Goal: Task Accomplishment & Management: Use online tool/utility

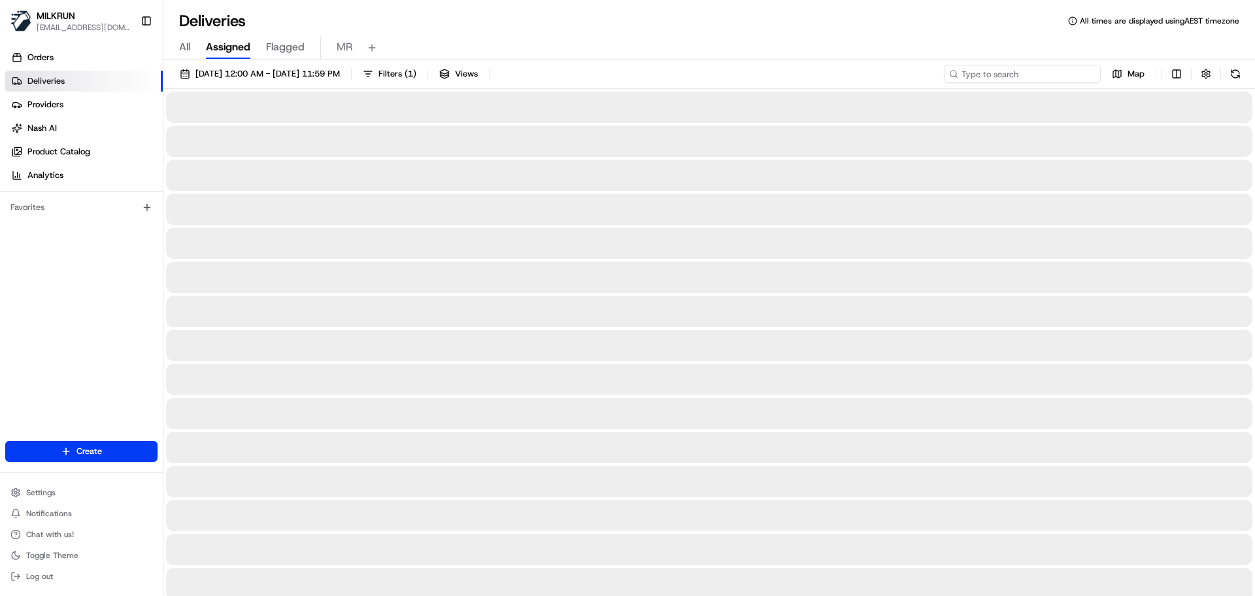
click at [1033, 76] on input at bounding box center [1022, 74] width 157 height 18
paste input "7b87fa14-14e2-4376-9981-f59b1bf19554"
type input "7b87fa14-14e2-4376-9981-f59b1bf19554"
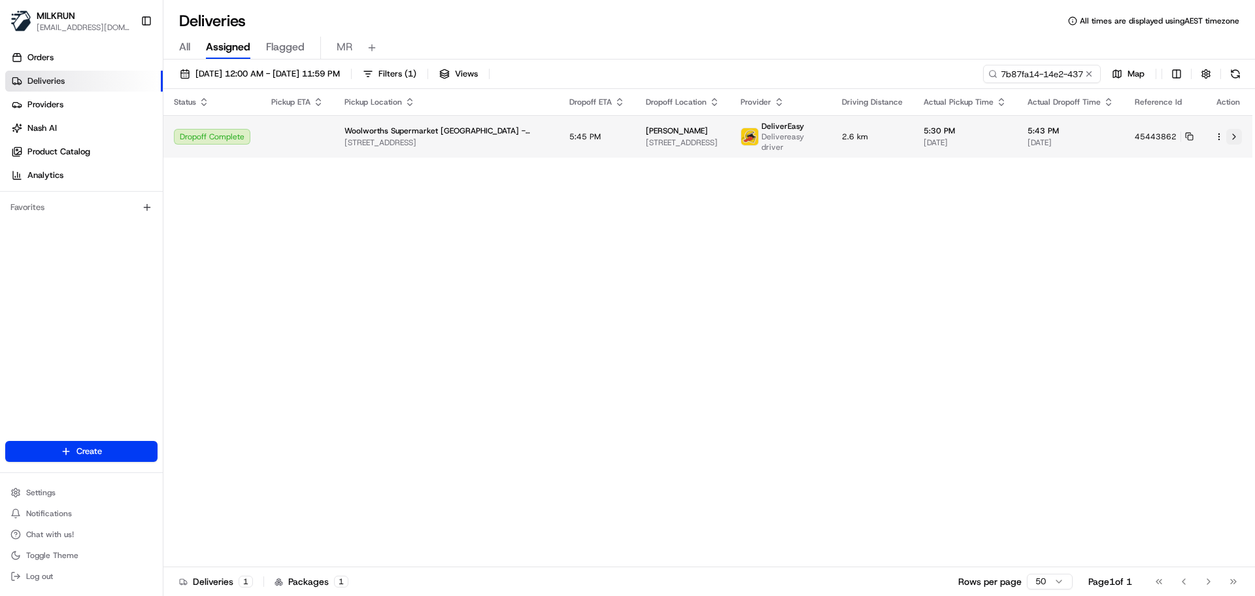
click at [1233, 133] on button at bounding box center [1234, 137] width 16 height 16
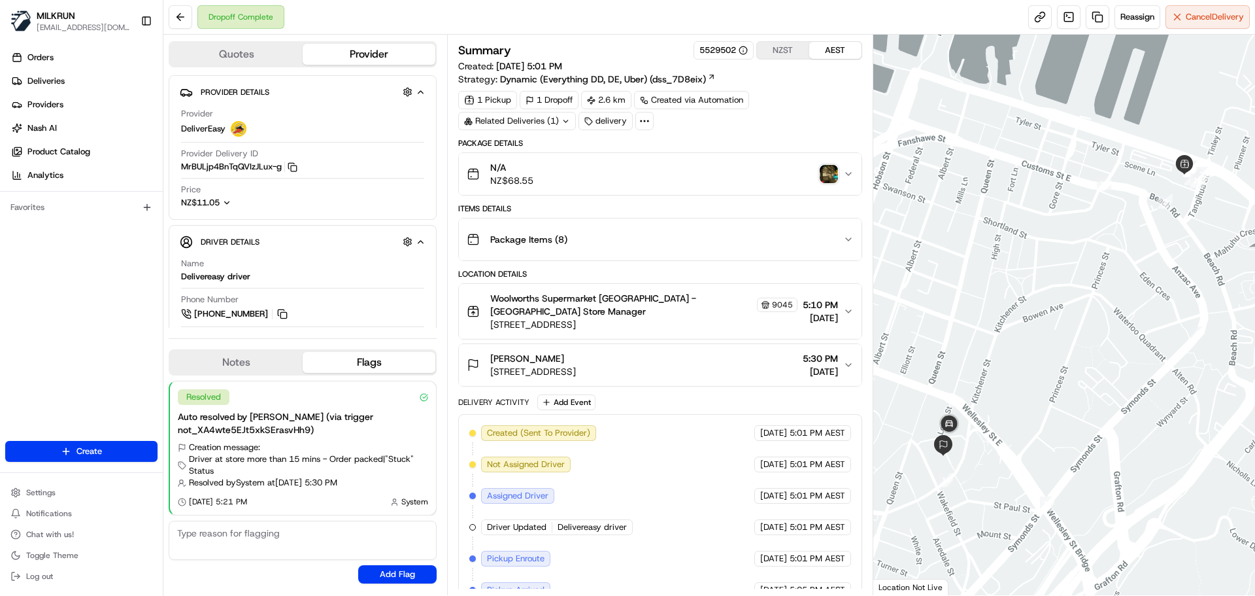
click at [829, 165] on img "button" at bounding box center [829, 174] width 18 height 18
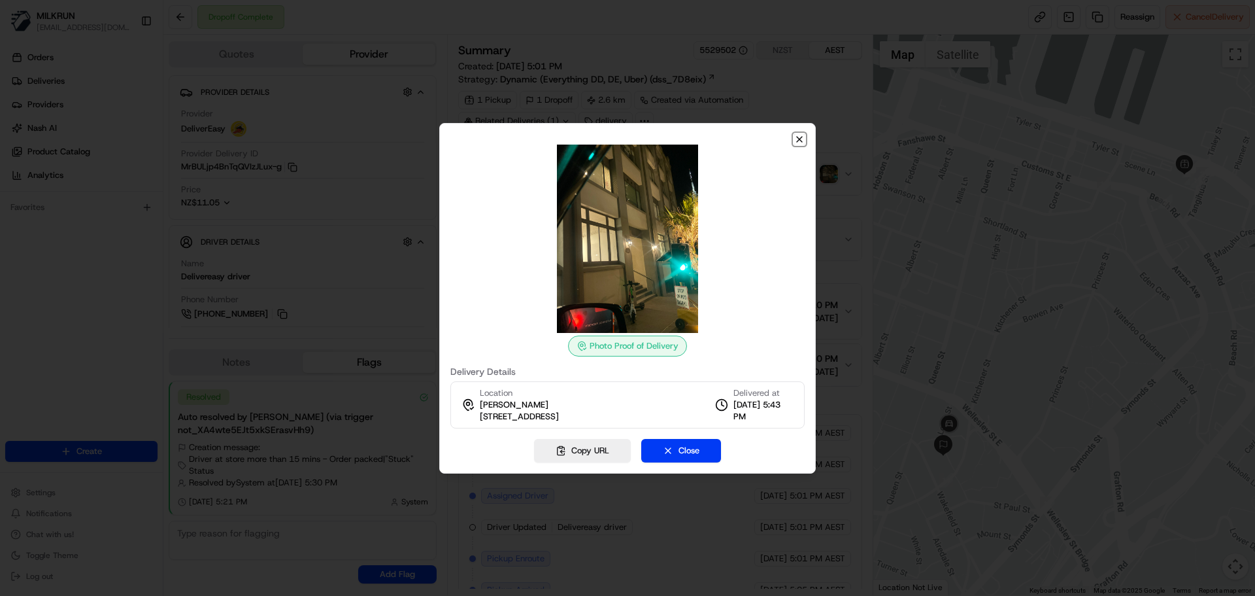
click at [798, 143] on icon "button" at bounding box center [799, 139] width 10 height 10
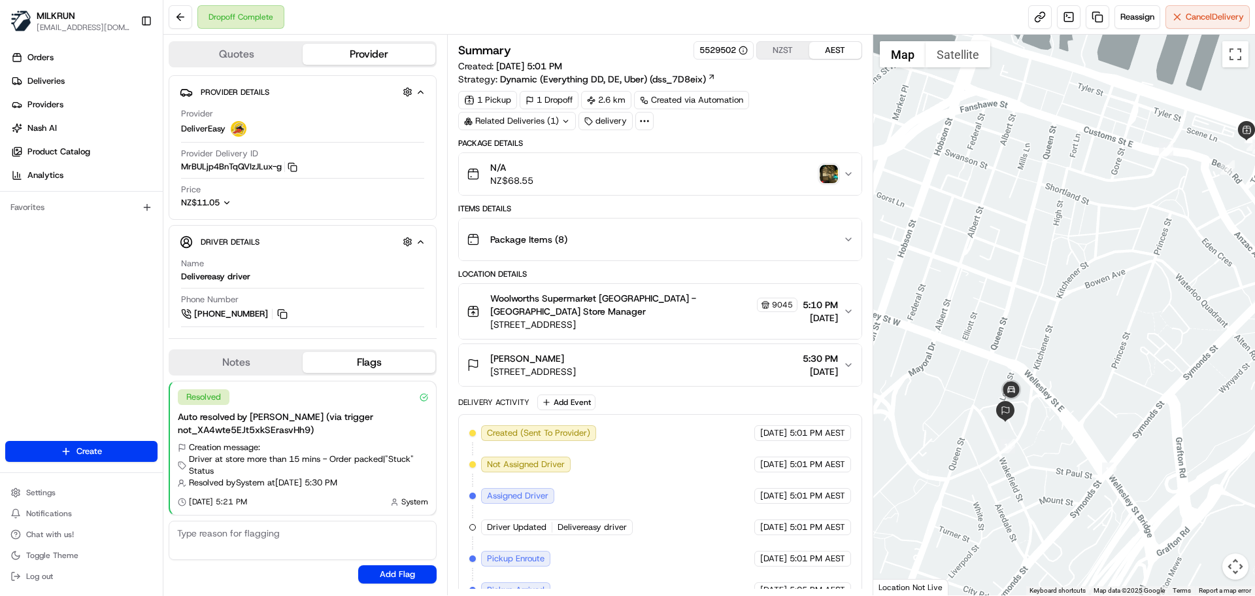
click at [1045, 394] on div at bounding box center [1064, 315] width 382 height 560
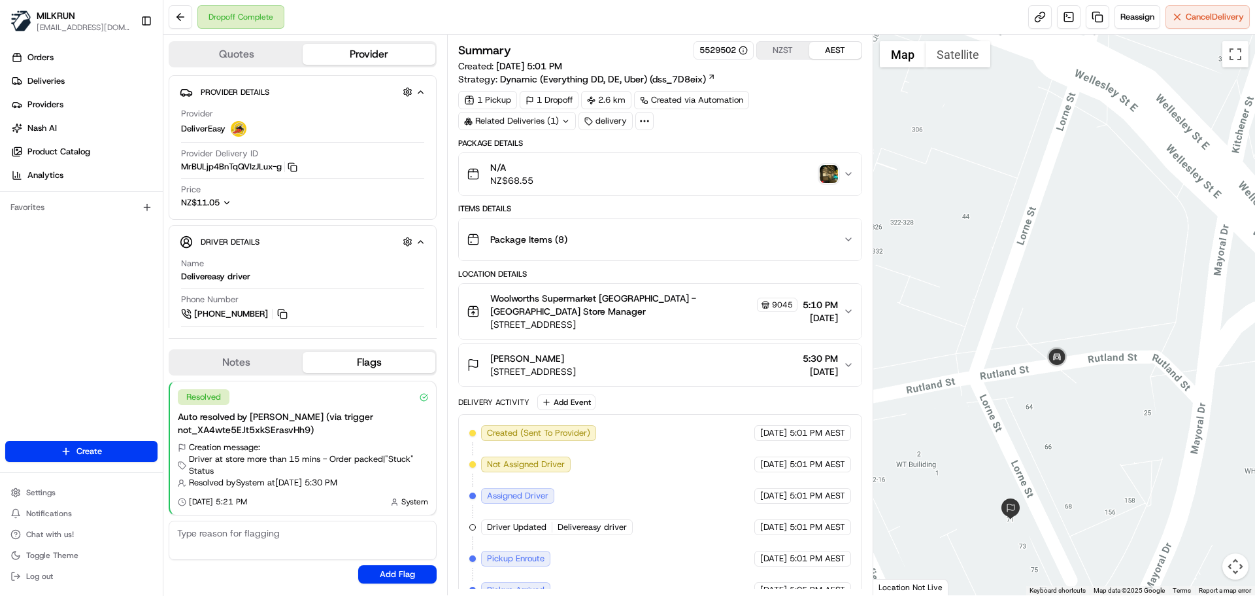
drag, startPoint x: 1010, startPoint y: 443, endPoint x: 1054, endPoint y: 426, distance: 46.7
click at [1054, 426] on div at bounding box center [1064, 315] width 382 height 560
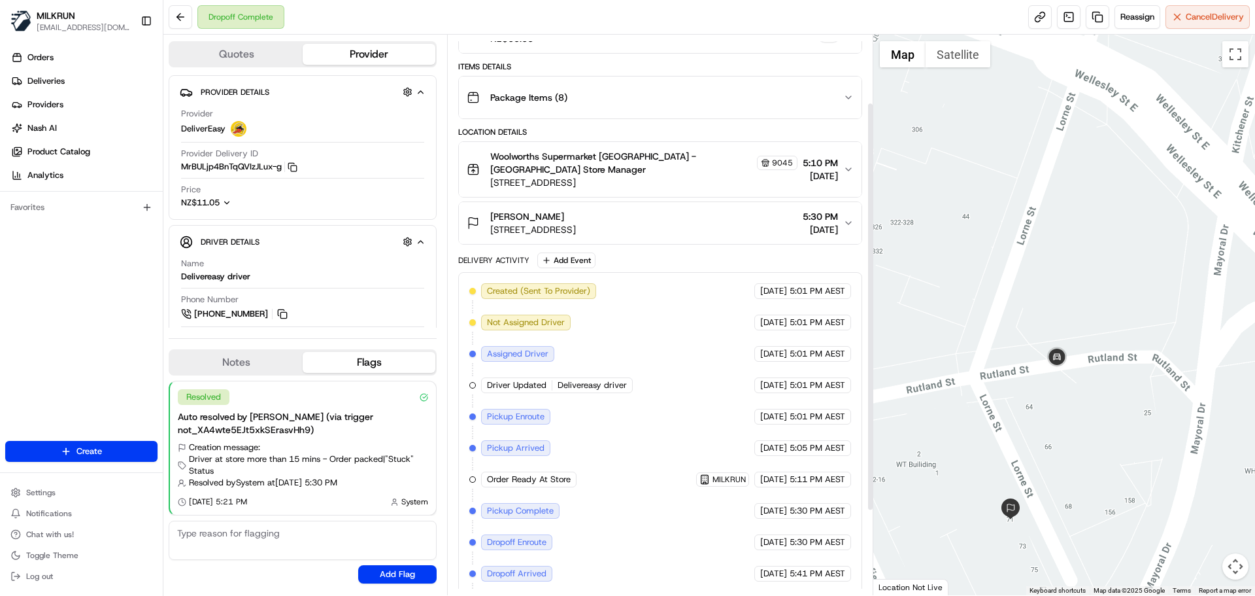
scroll to position [78, 0]
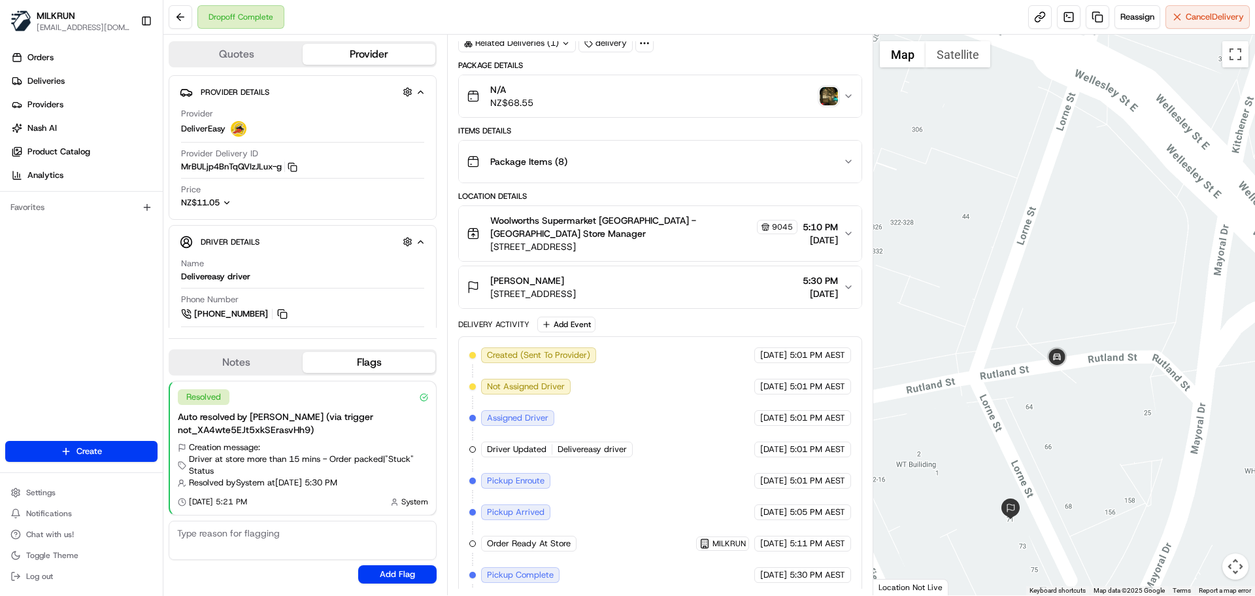
click at [835, 96] on img "button" at bounding box center [829, 96] width 18 height 18
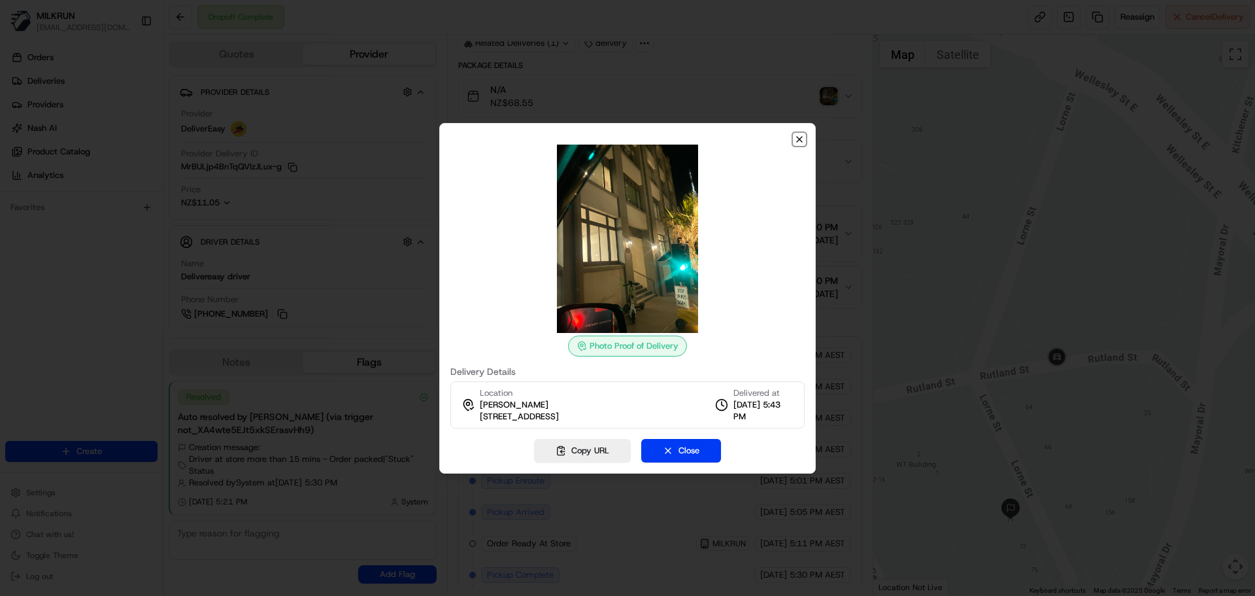
click at [803, 139] on icon "button" at bounding box center [799, 139] width 10 height 10
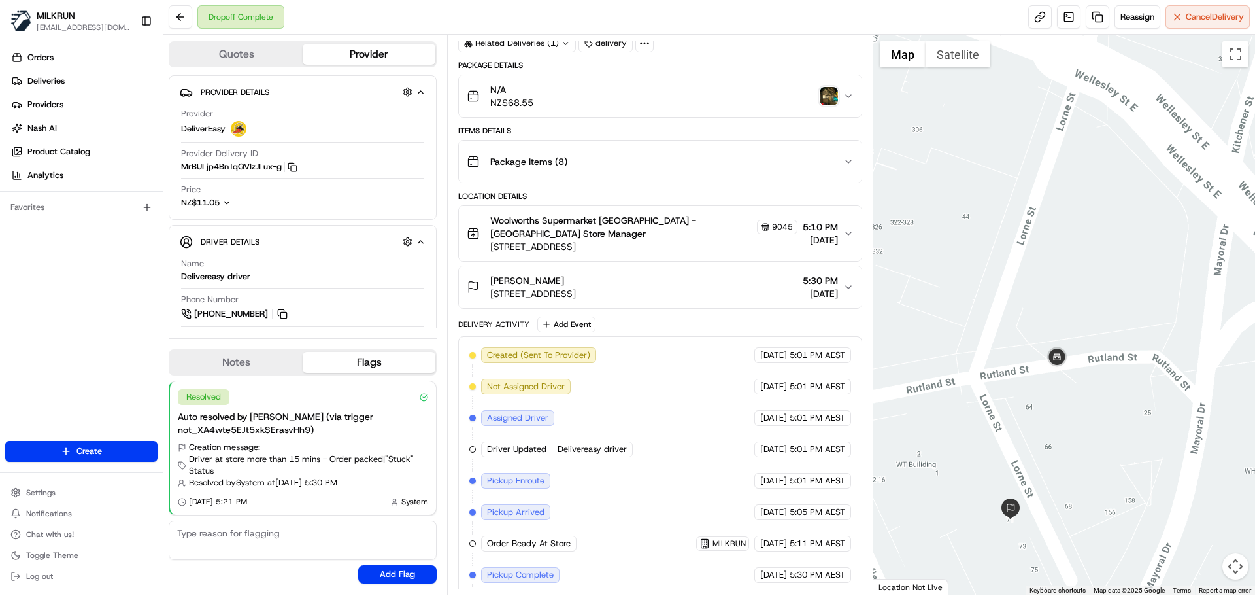
click at [826, 99] on img "button" at bounding box center [829, 96] width 18 height 18
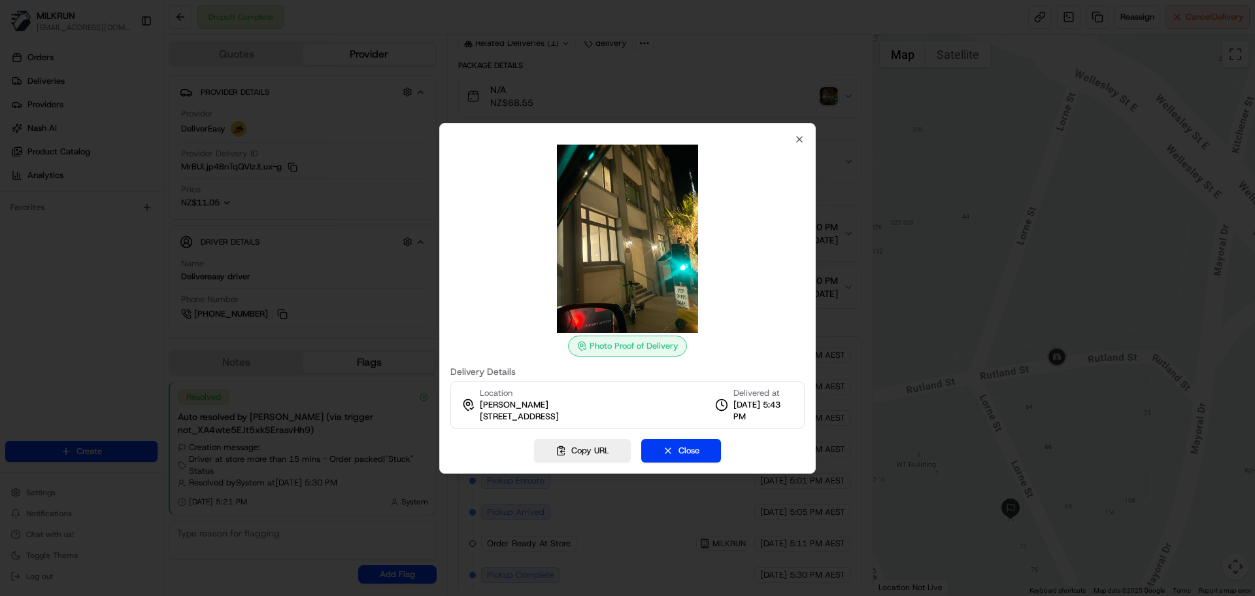
click at [801, 146] on div at bounding box center [627, 238] width 354 height 188
click at [799, 138] on icon "button" at bounding box center [799, 139] width 10 height 10
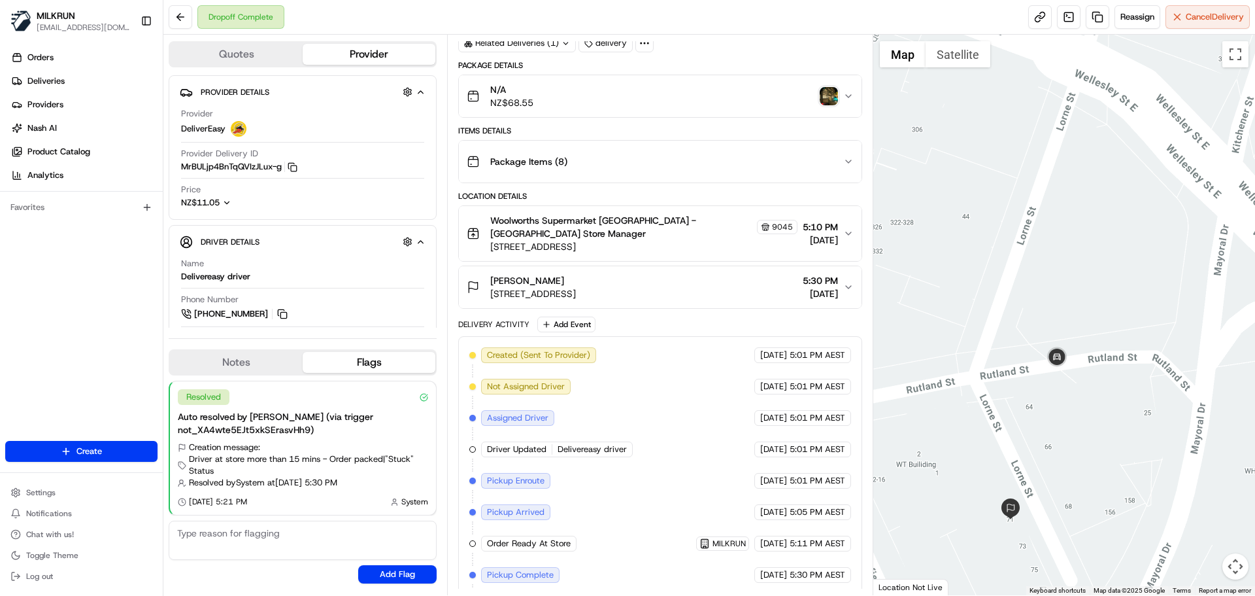
drag, startPoint x: 490, startPoint y: 290, endPoint x: 731, endPoint y: 294, distance: 241.2
click at [731, 294] on div "Parker Reid 71 Lorne Street, Auckland Central, Auckland 1010, NZ 5:30 PM 21/08/…" at bounding box center [655, 287] width 376 height 26
copy span "71 Lorne Street, Auckland Central, Auckland 1010, NZ"
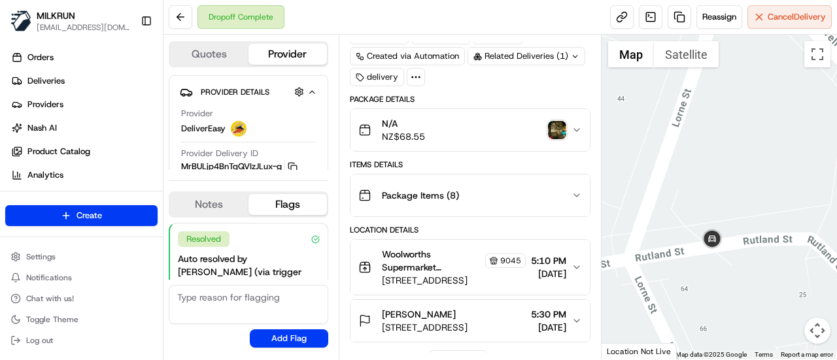
scroll to position [91, 0]
